Goal: Find specific page/section: Find specific page/section

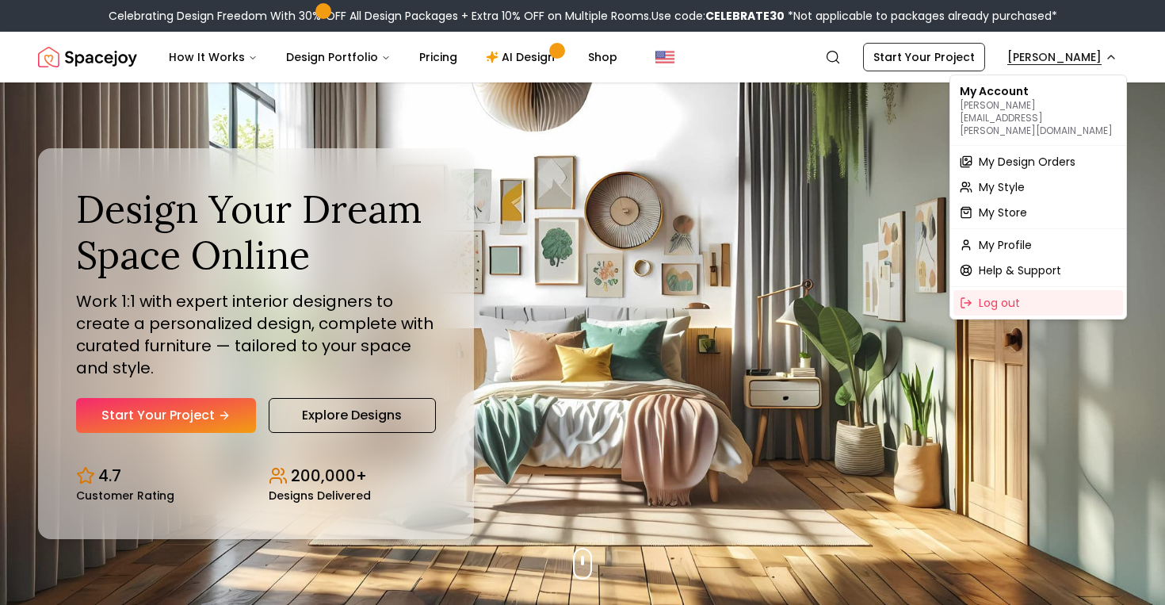
click at [986, 154] on span "My Design Orders" at bounding box center [1027, 162] width 97 height 16
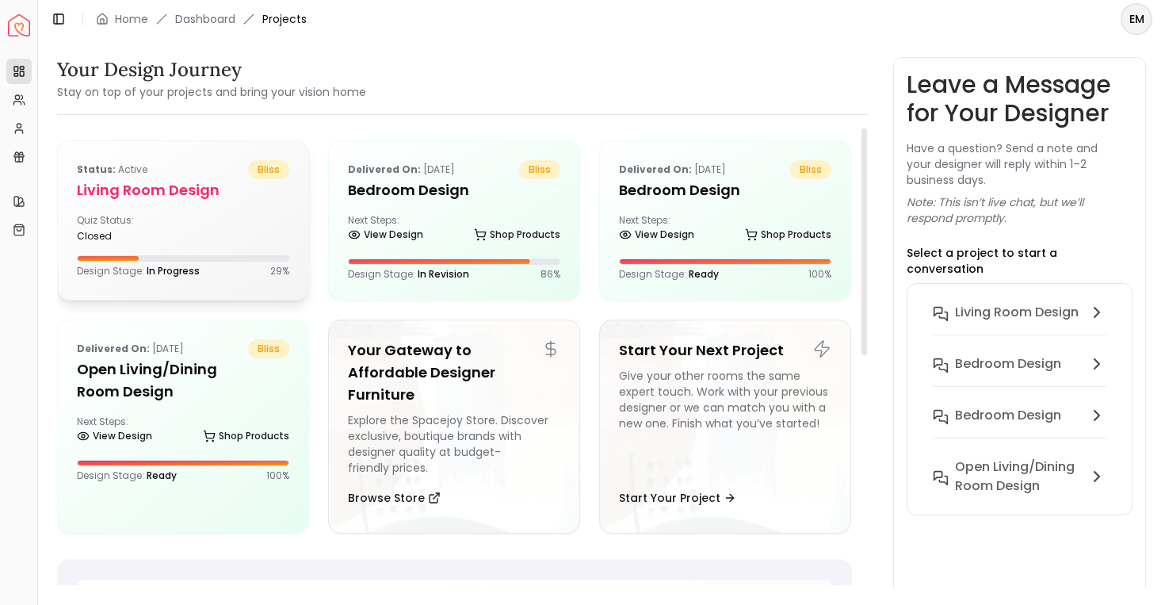
click at [253, 258] on div at bounding box center [183, 258] width 212 height 6
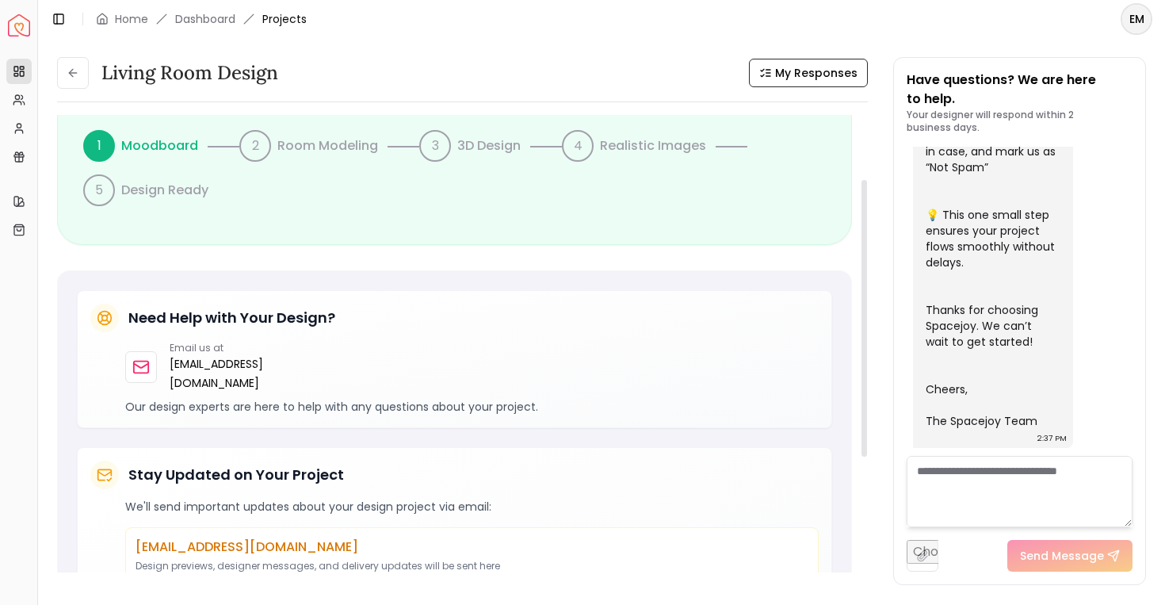
scroll to position [75, 0]
